Goal: Task Accomplishment & Management: Use online tool/utility

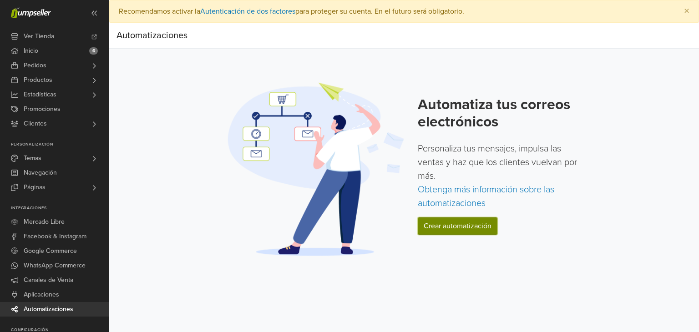
click at [446, 229] on link "Crear automatización" at bounding box center [458, 226] width 80 height 17
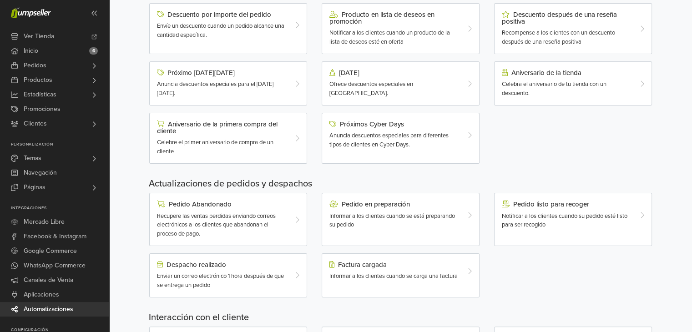
scroll to position [128, 0]
click at [420, 211] on div "Pedido en preparación Informar a los clientes cuando se está preparando su pedi…" at bounding box center [394, 216] width 143 height 29
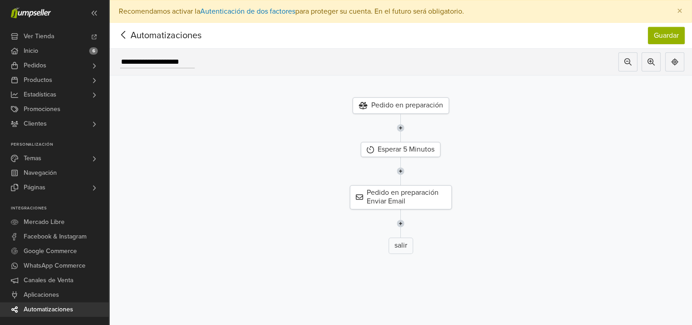
click at [126, 35] on icon at bounding box center [124, 34] width 14 height 11
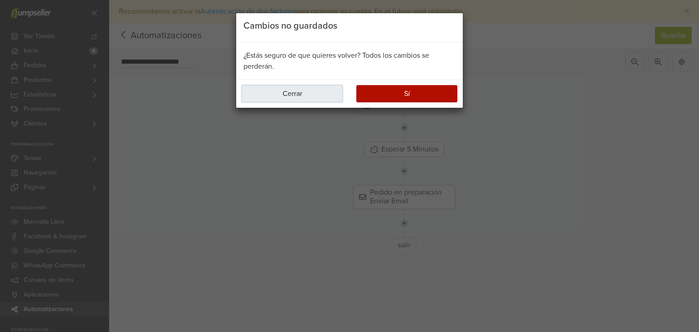
click at [293, 97] on button "Cerrar" at bounding box center [292, 93] width 101 height 17
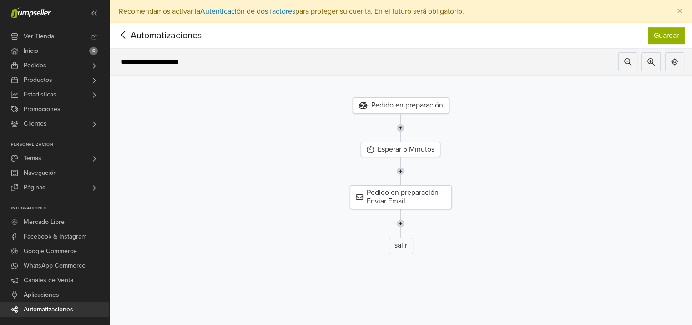
click at [413, 104] on div "Pedido en preparación" at bounding box center [401, 105] width 97 height 16
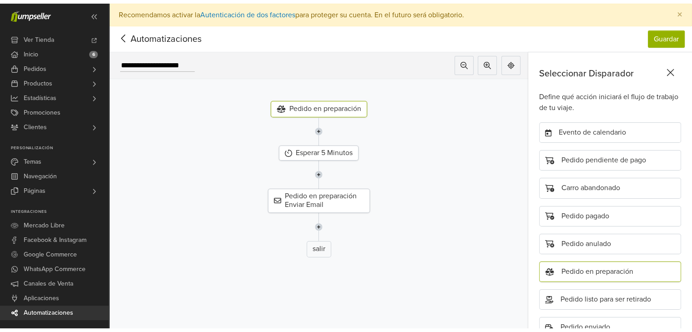
scroll to position [111, 0]
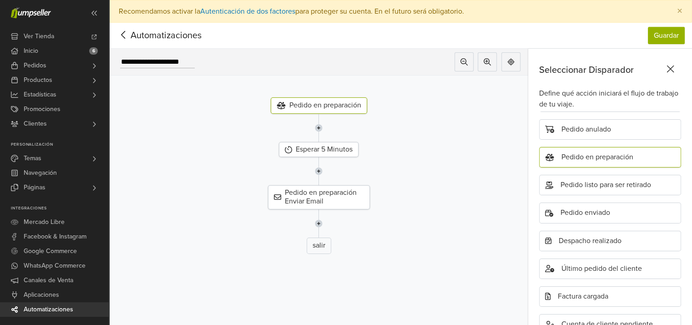
click at [676, 67] on icon at bounding box center [671, 68] width 14 height 11
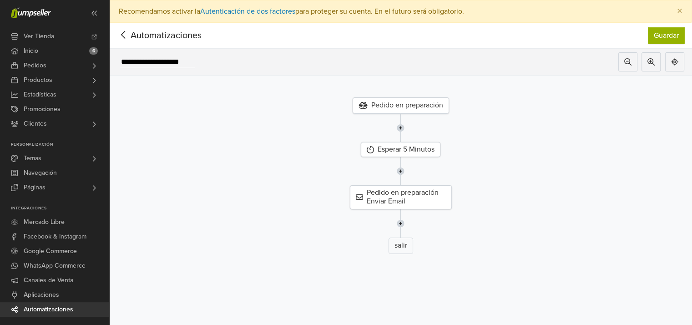
click at [126, 36] on icon at bounding box center [124, 34] width 14 height 11
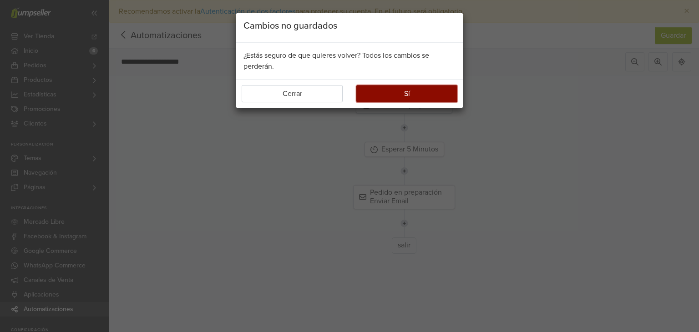
click at [386, 91] on button "Sí" at bounding box center [406, 93] width 101 height 17
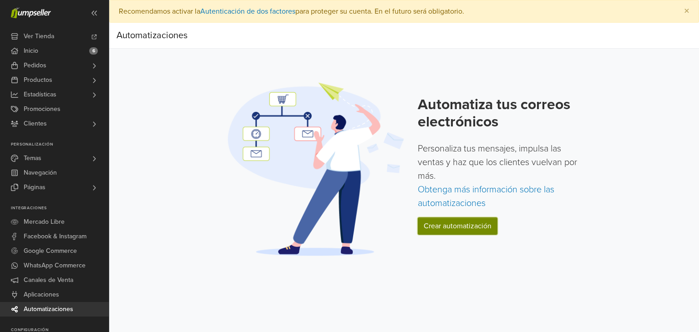
click at [470, 231] on link "Crear automatización" at bounding box center [458, 226] width 80 height 17
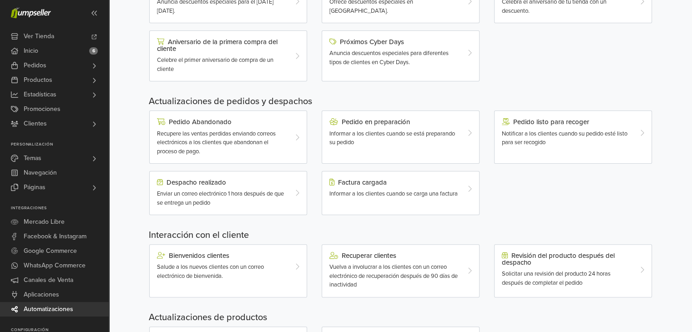
scroll to position [218, 0]
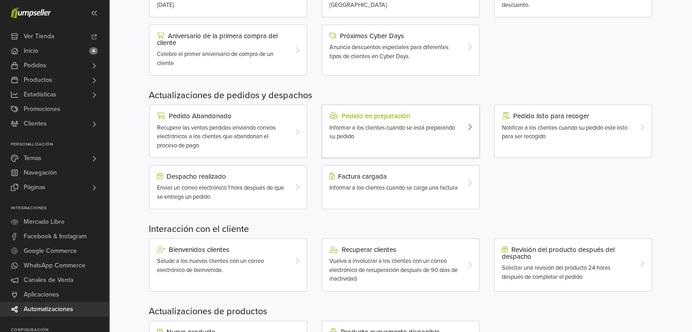
click at [378, 134] on div "Informar a los clientes cuando se está preparando su pedido" at bounding box center [395, 133] width 130 height 18
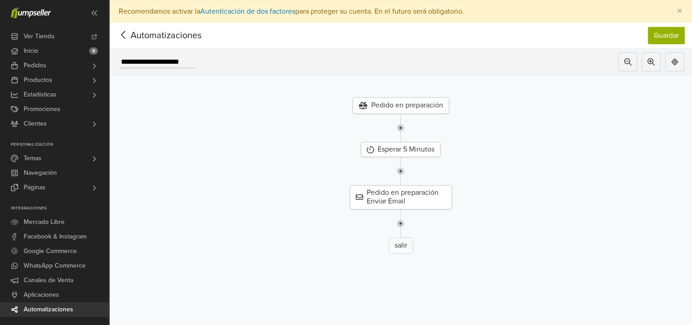
click at [133, 35] on span "Automatizaciones" at bounding box center [152, 36] width 71 height 14
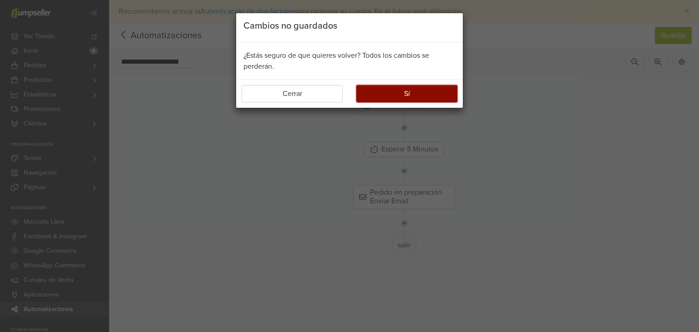
click at [379, 88] on button "Sí" at bounding box center [406, 93] width 101 height 17
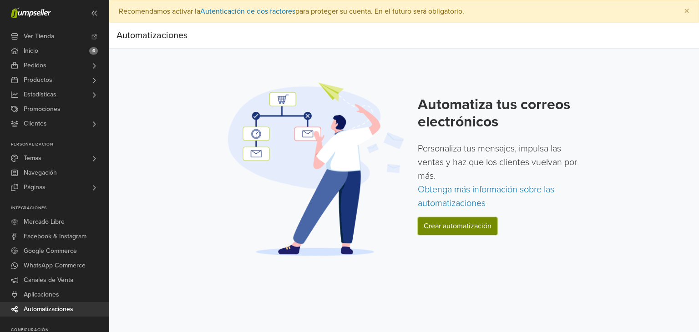
click at [458, 226] on link "Crear automatización" at bounding box center [458, 226] width 80 height 17
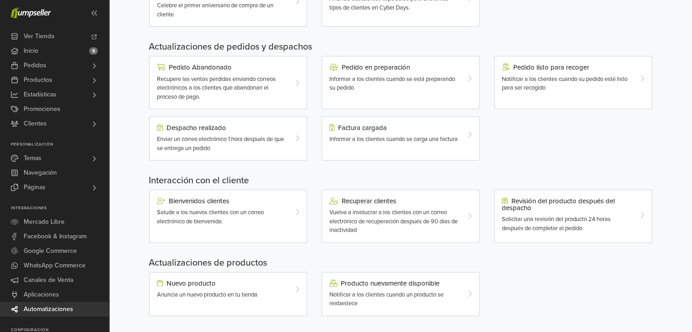
scroll to position [271, 0]
